Goal: Task Accomplishment & Management: Manage account settings

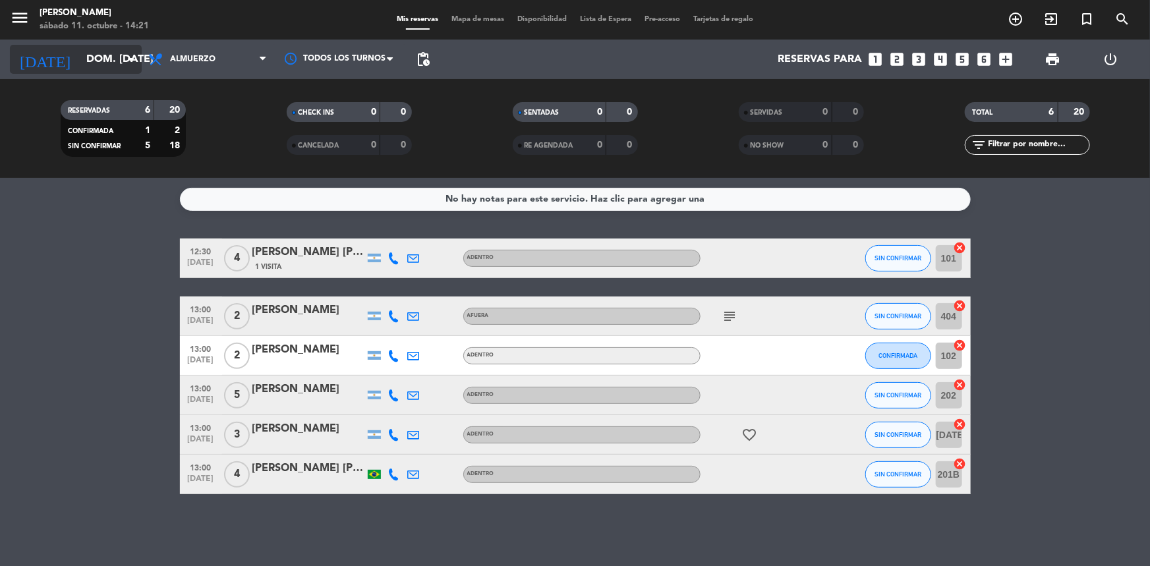
click at [130, 53] on icon "arrow_drop_down" at bounding box center [131, 59] width 16 height 16
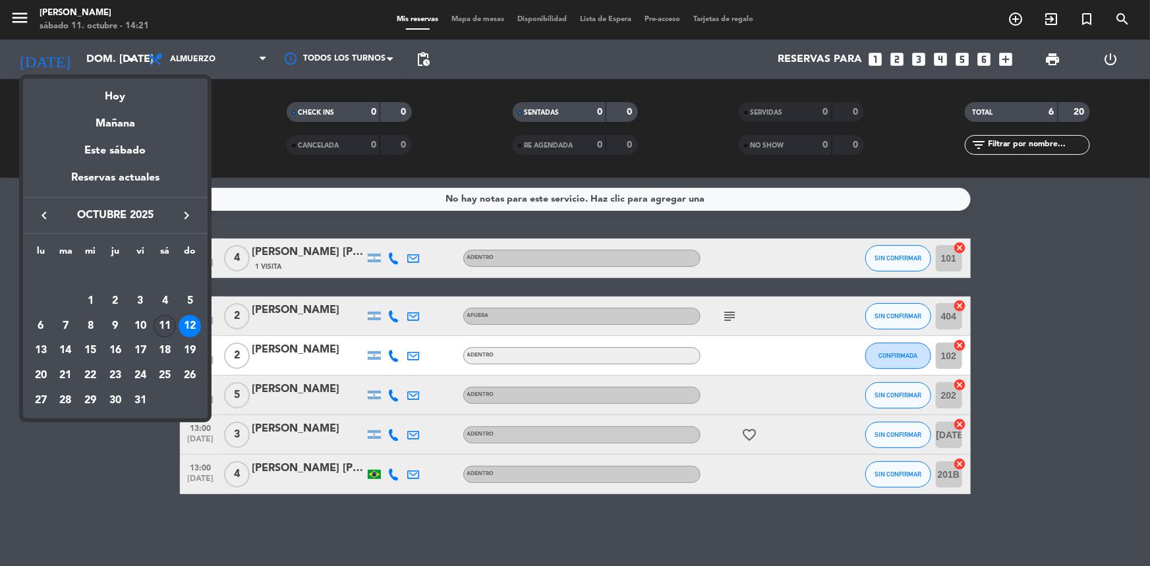
click at [164, 327] on div "11" at bounding box center [165, 326] width 22 height 22
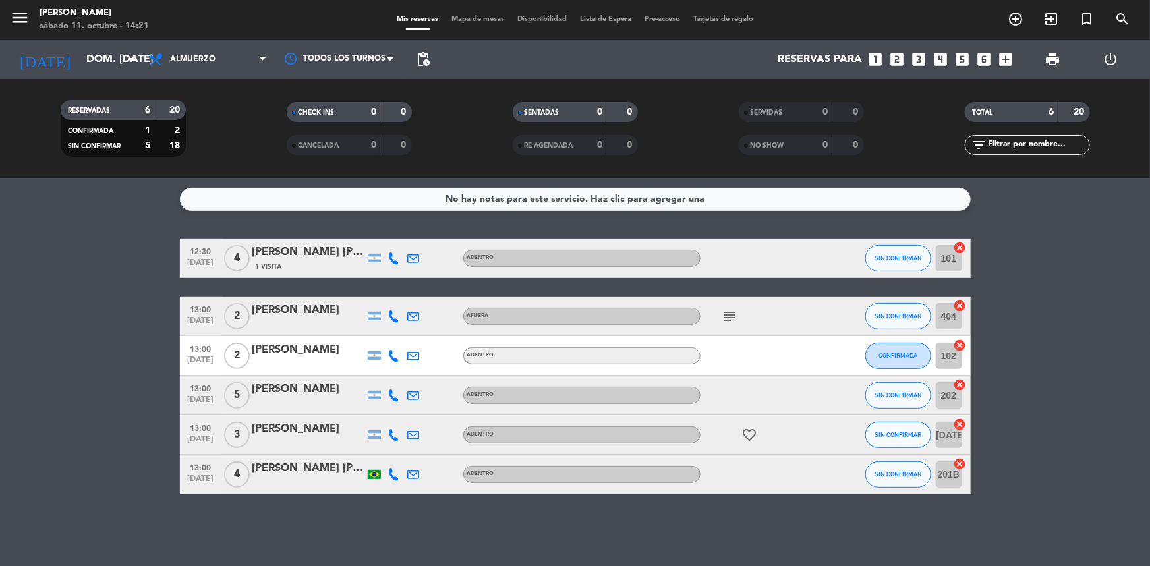
type input "sáb. [DATE]"
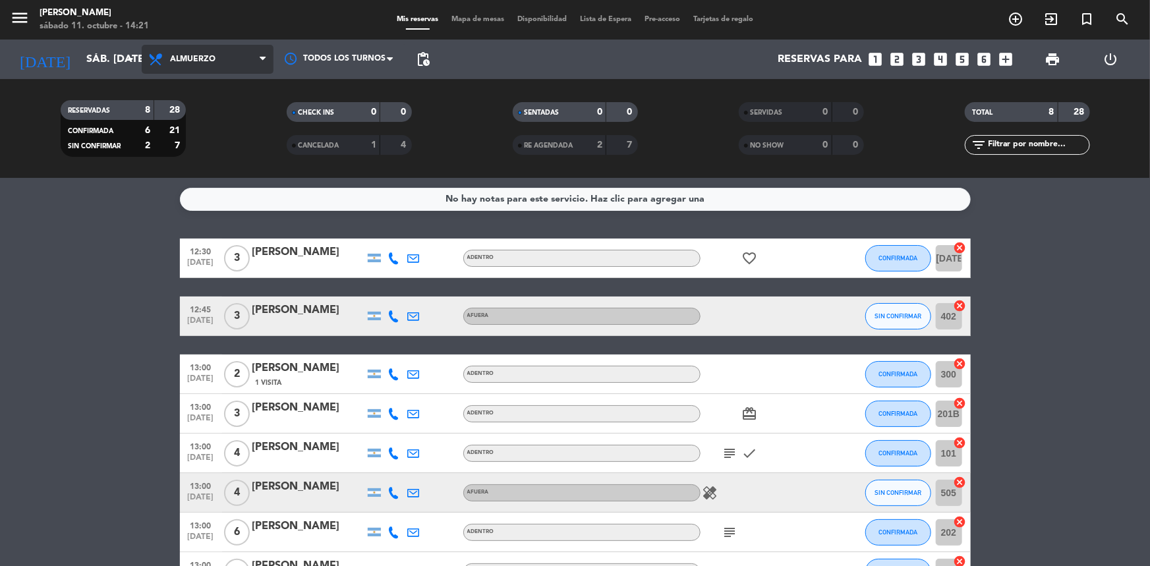
click at [262, 64] on icon at bounding box center [263, 59] width 6 height 11
click at [227, 151] on div "menu Madre Rojas sábado 11. octubre - 14:21 Mis reservas Mapa de mesas Disponib…" at bounding box center [575, 89] width 1150 height 178
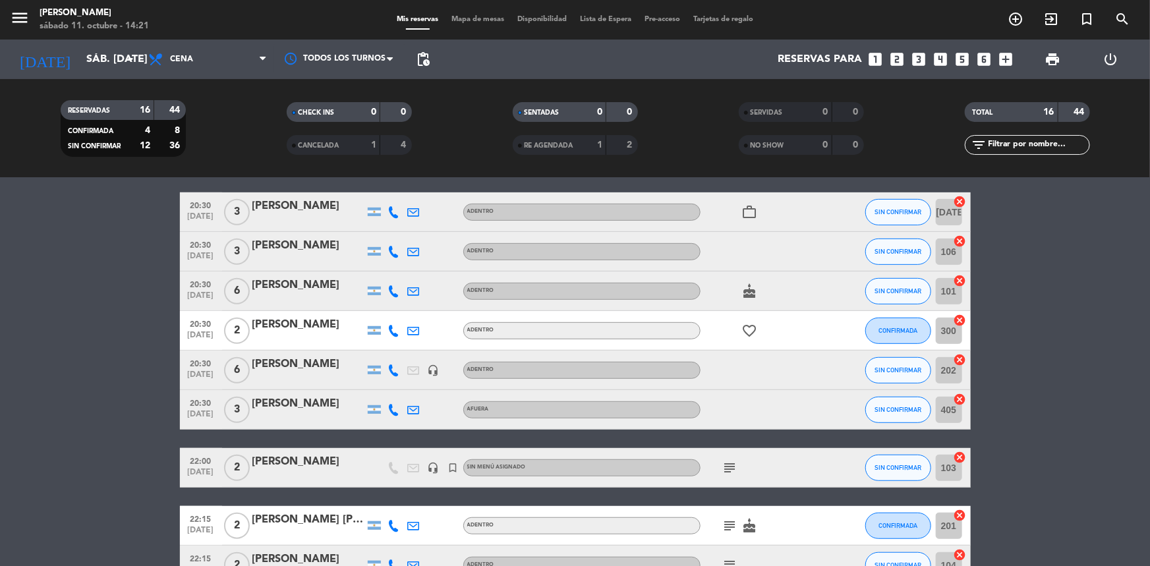
scroll to position [419, 0]
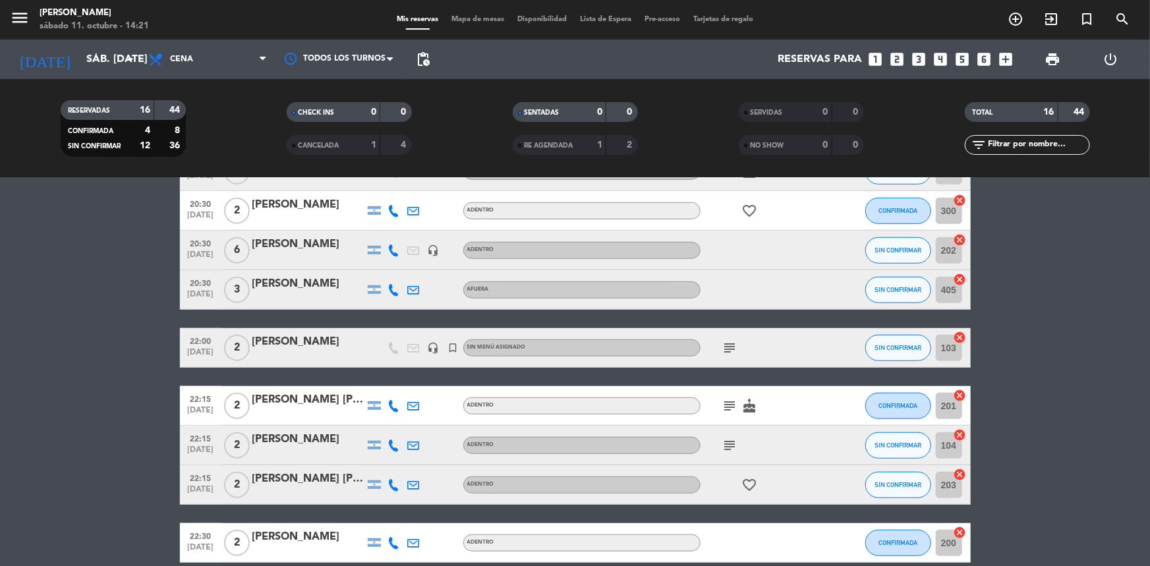
click at [281, 289] on div "Raimundo Fernández" at bounding box center [308, 283] width 112 height 17
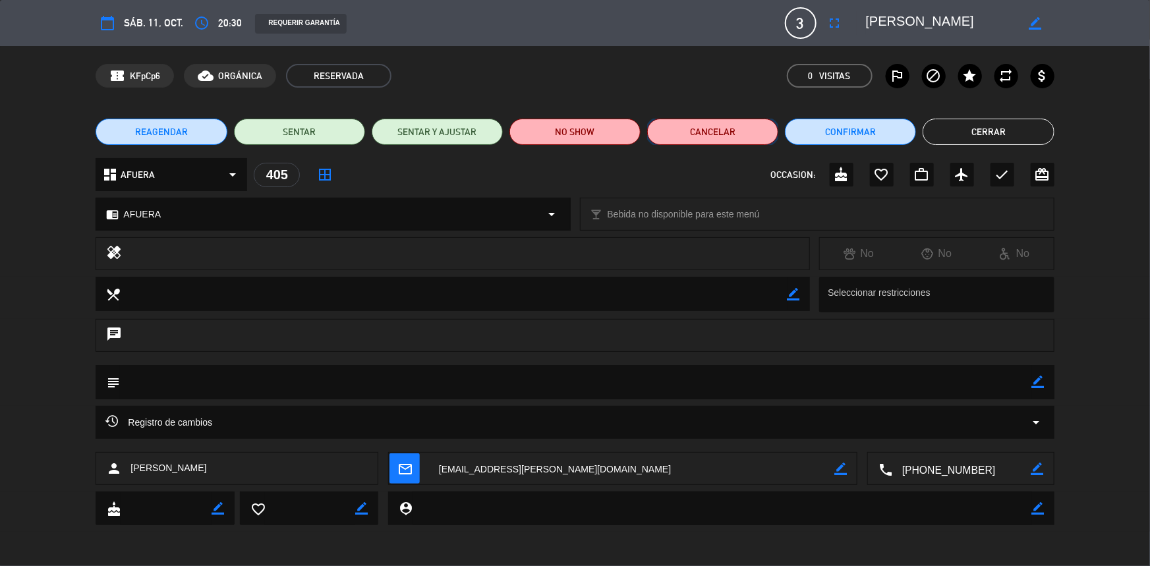
click at [700, 132] on button "Cancelar" at bounding box center [712, 132] width 131 height 26
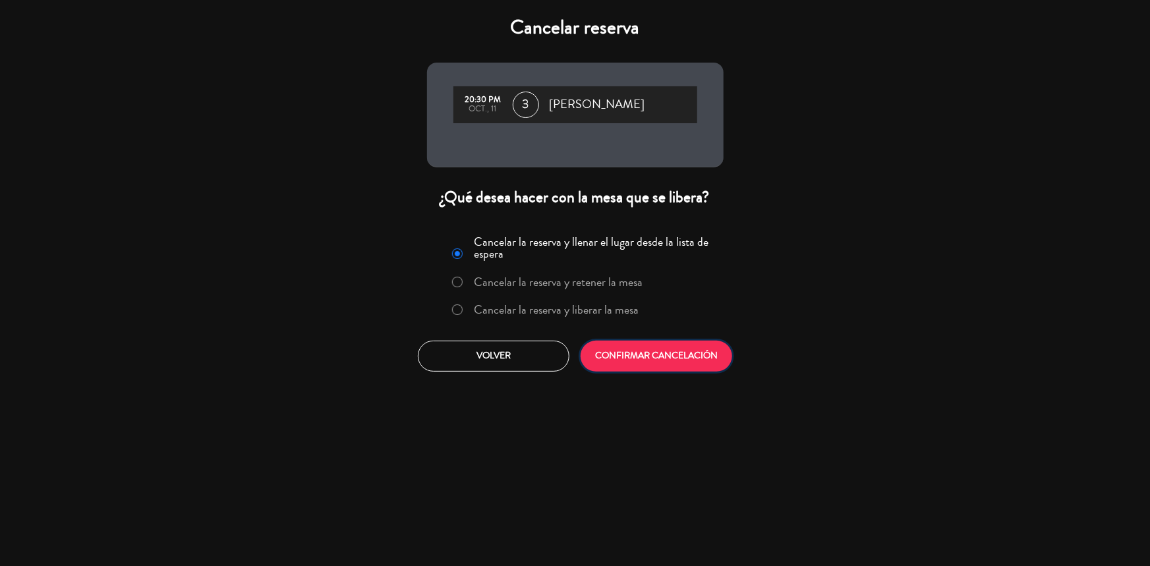
click at [698, 349] on button "CONFIRMAR CANCELACIÓN" at bounding box center [656, 356] width 152 height 31
